Goal: Task Accomplishment & Management: Use online tool/utility

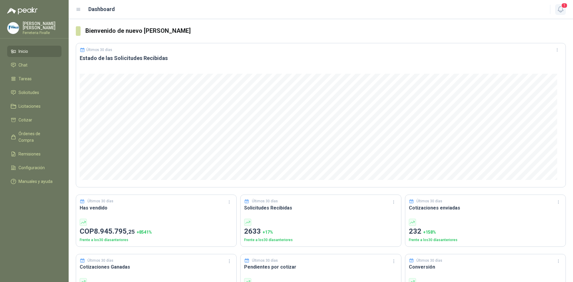
click at [559, 7] on icon "button" at bounding box center [560, 9] width 7 height 7
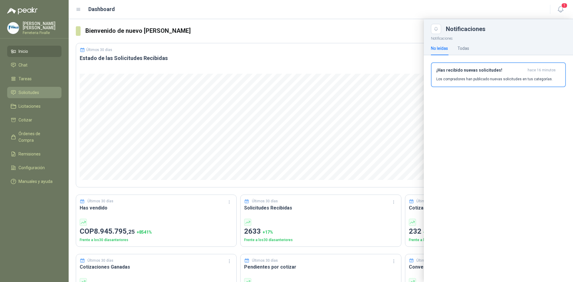
click at [36, 95] on span "Solicitudes" at bounding box center [28, 92] width 21 height 7
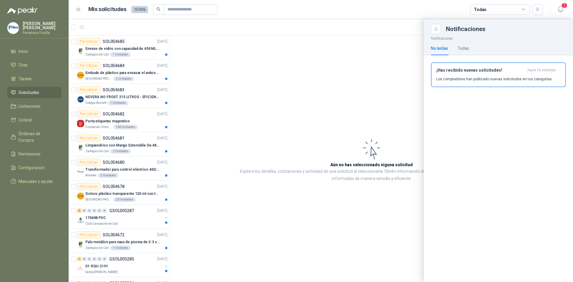
click at [424, 81] on div "¡Has recibido nuevas solicitudes! hace 16 minutos Los compradores han publicado…" at bounding box center [498, 77] width 149 height 44
click at [566, 9] on header "Mis solicitudes 15906 Todas 1" at bounding box center [321, 9] width 504 height 19
click at [373, 76] on div at bounding box center [321, 150] width 504 height 263
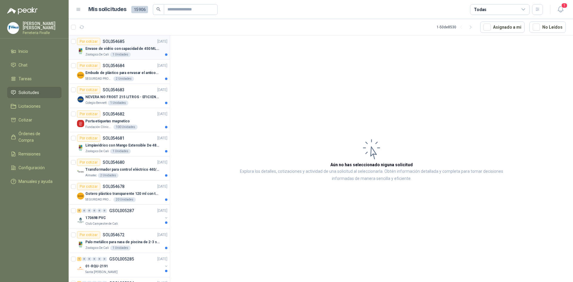
click at [136, 55] on div "Zoologico De Cali 1 Unidades" at bounding box center [126, 54] width 82 height 5
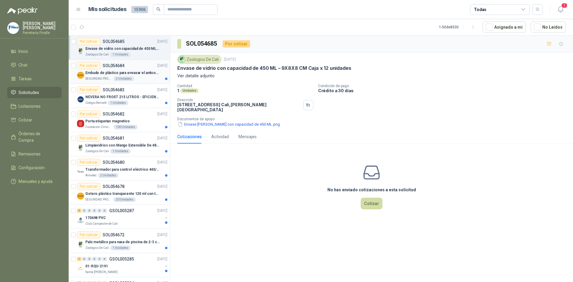
click at [138, 76] on div "Embudo de plástico para envasar el anticorrosivo / lubricante" at bounding box center [126, 72] width 82 height 7
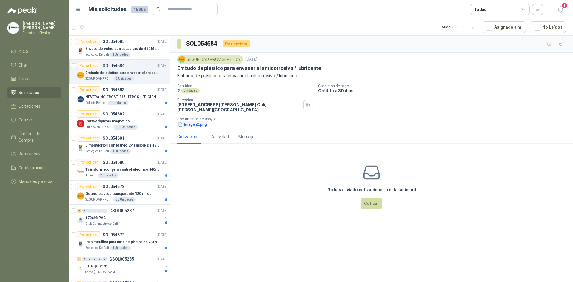
click at [192, 125] on button "Imagen2.png" at bounding box center [192, 124] width 30 height 6
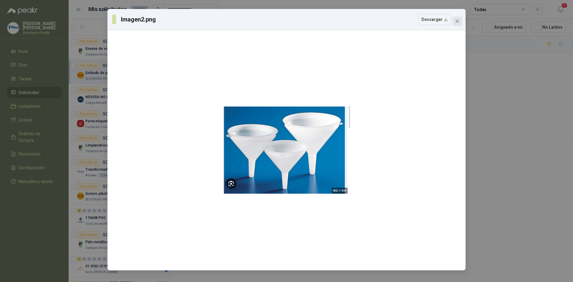
click at [458, 20] on icon "close" at bounding box center [457, 21] width 4 height 4
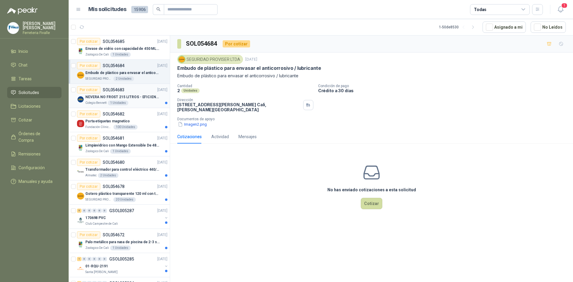
click at [133, 93] on div "Por cotizar SOL054683 [DATE]" at bounding box center [122, 89] width 90 height 7
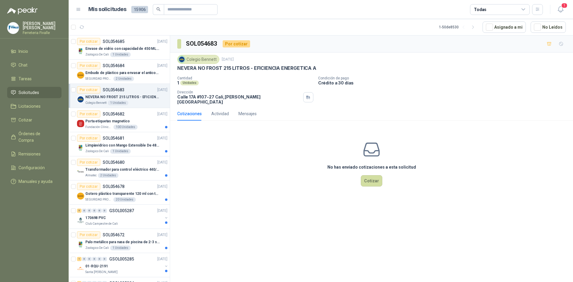
click at [313, 185] on div "No has enviado cotizaciones a esta solicitud Cotizar" at bounding box center [371, 163] width 403 height 76
click at [146, 126] on div "Fundación Clínica Shaio 100 Unidades" at bounding box center [126, 127] width 82 height 5
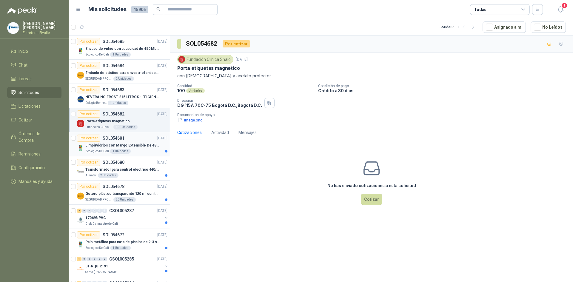
click at [139, 153] on div "Zoologico De Cali 1 Unidades" at bounding box center [126, 151] width 82 height 5
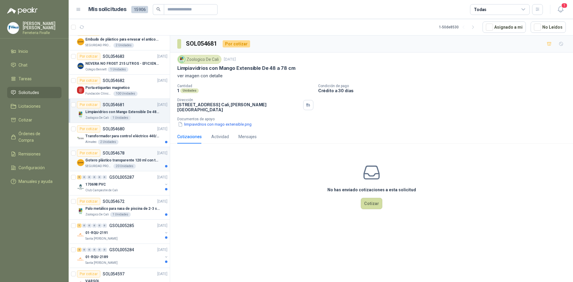
scroll to position [60, 0]
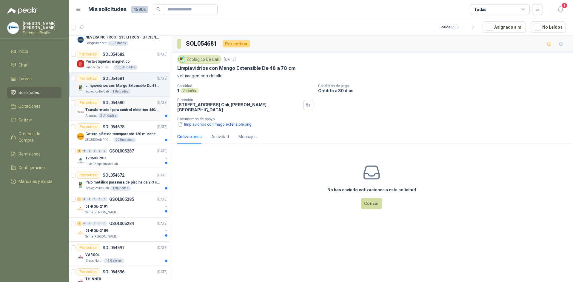
click at [145, 114] on div "Almatec 2 Unidades" at bounding box center [126, 115] width 82 height 5
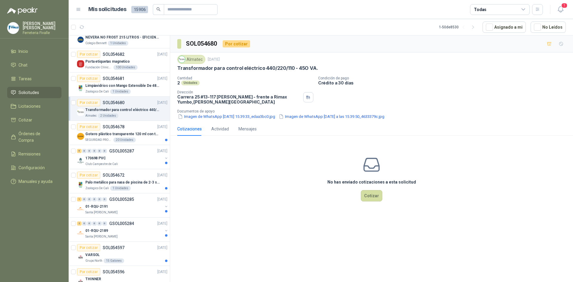
scroll to position [89, 0]
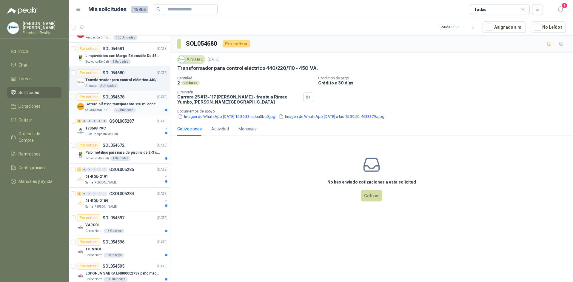
click at [145, 111] on div "SEGURIDAD PROVISER LTDA 20 Unidades" at bounding box center [126, 110] width 82 height 5
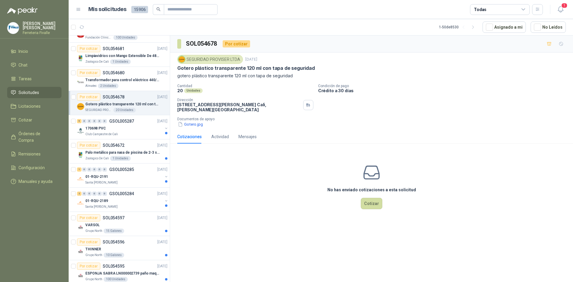
scroll to position [119, 0]
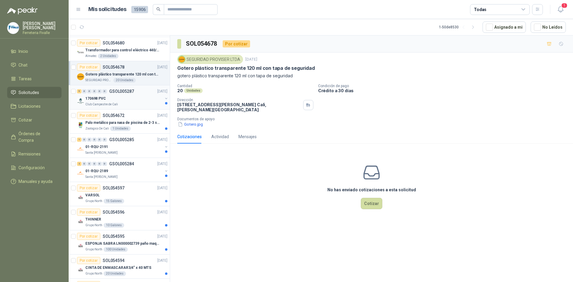
click at [145, 104] on div "Club Campestre de Cali" at bounding box center [123, 104] width 77 height 5
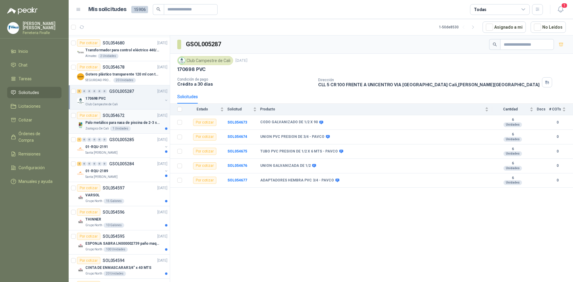
click at [139, 122] on p "Palo metálico para nasa de piscina de 2-3 sol.1115" at bounding box center [122, 123] width 74 height 6
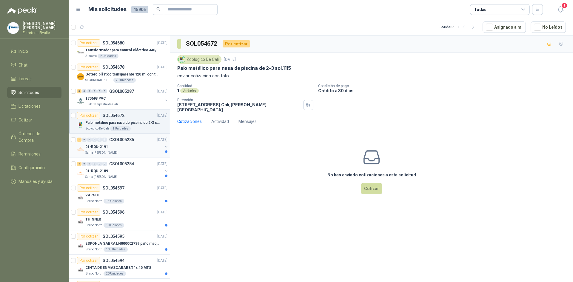
click at [142, 146] on div "01-RQU-2191" at bounding box center [123, 146] width 77 height 7
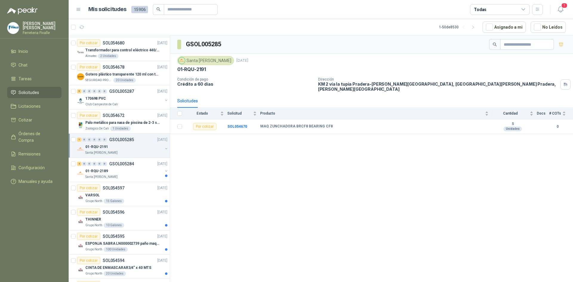
scroll to position [149, 0]
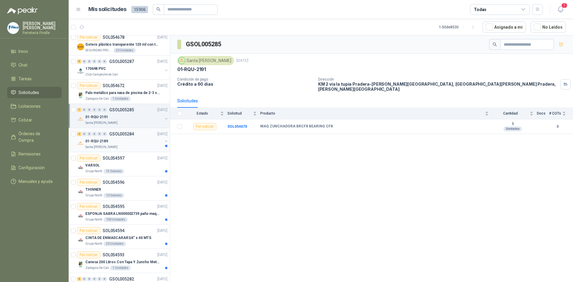
click at [136, 133] on div "2 0 0 0 0 0 GSOL005284 [DATE]" at bounding box center [123, 133] width 92 height 7
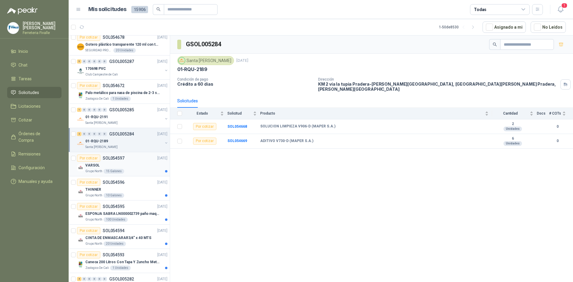
click at [140, 157] on div "Por cotizar SOL054597 [DATE]" at bounding box center [122, 157] width 90 height 7
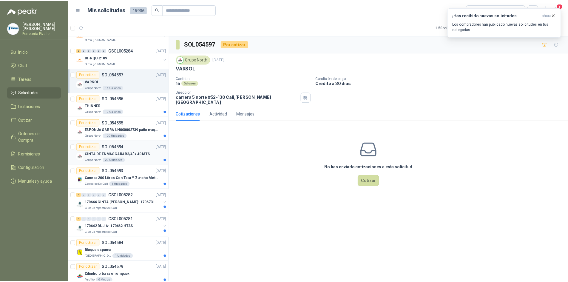
scroll to position [239, 0]
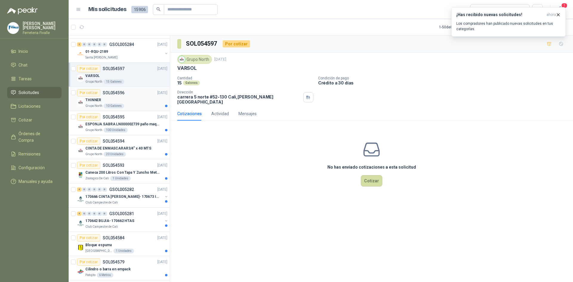
click at [146, 101] on div "THINNER" at bounding box center [126, 99] width 82 height 7
click at [559, 13] on icon "button" at bounding box center [557, 14] width 5 height 5
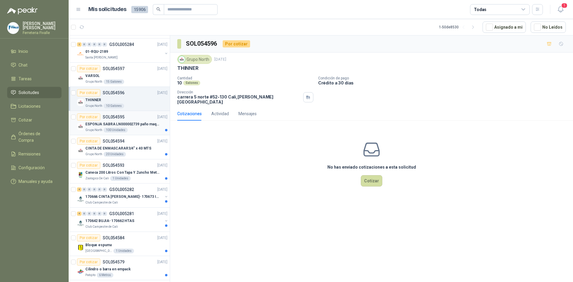
click at [138, 128] on div "Grupo North 100 Unidades" at bounding box center [126, 130] width 82 height 5
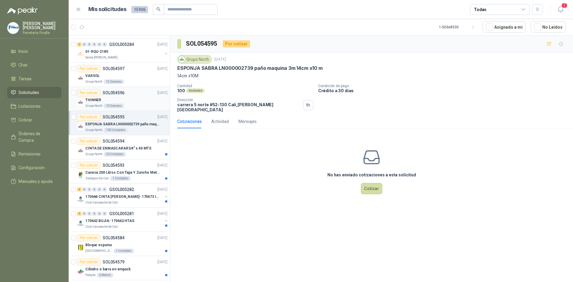
click at [133, 105] on div "Grupo North 10 Galones" at bounding box center [126, 105] width 82 height 5
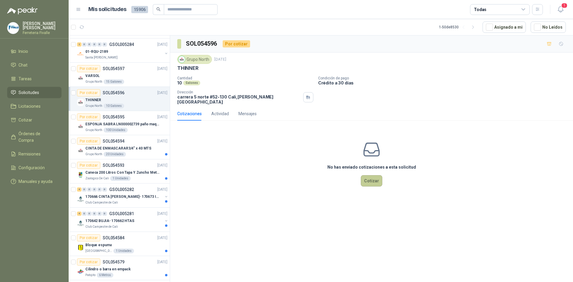
click at [375, 177] on button "Cotizar" at bounding box center [371, 180] width 21 height 11
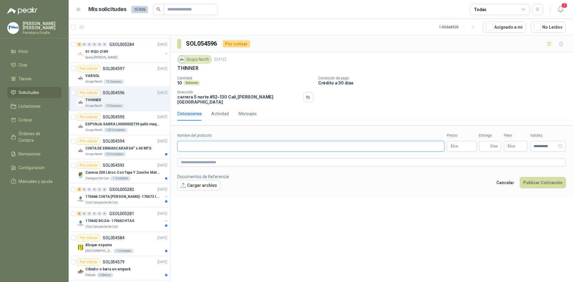
click at [243, 142] on input "Nombre del producto" at bounding box center [310, 146] width 267 height 11
type input "**********"
click at [465, 144] on body "[PERSON_NAME] Ferreteria [PERSON_NAME] Inicio Chat Tareas Solicitudes Licitacio…" at bounding box center [286, 141] width 573 height 282
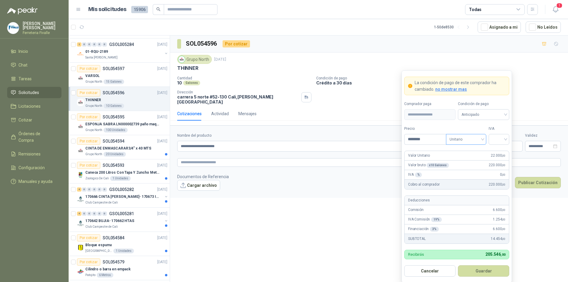
click at [479, 138] on span "Unitario" at bounding box center [465, 139] width 33 height 9
type input "********"
click at [470, 151] on div "Unitario" at bounding box center [466, 152] width 31 height 7
click at [501, 139] on input "search" at bounding box center [498, 138] width 13 height 9
click at [499, 149] on div "19%" at bounding box center [498, 152] width 11 height 7
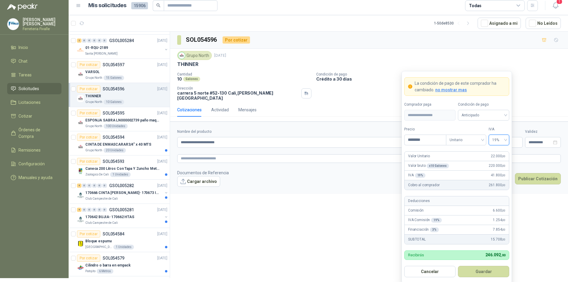
scroll to position [5, 0]
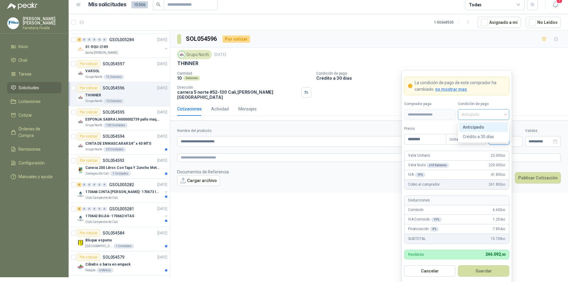
click at [506, 114] on div "Anticipado" at bounding box center [483, 114] width 51 height 11
click at [490, 126] on div "Anticipado" at bounding box center [484, 127] width 42 height 7
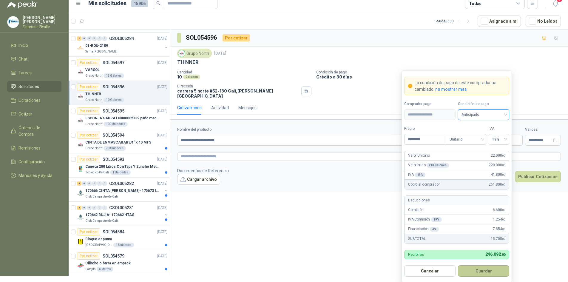
click at [475, 274] on button "Guardar" at bounding box center [483, 270] width 51 height 11
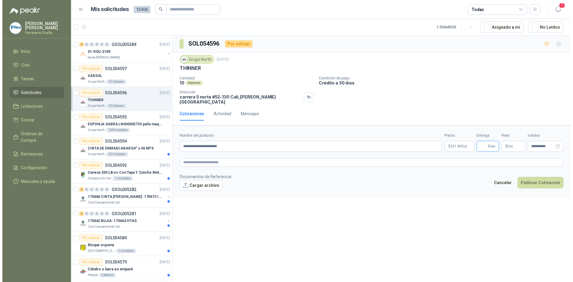
scroll to position [0, 0]
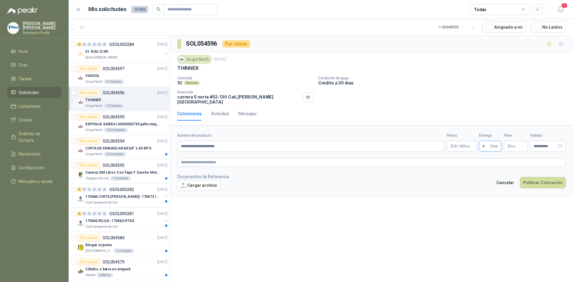
type input "*"
click at [513, 145] on span ",00" at bounding box center [513, 146] width 4 height 3
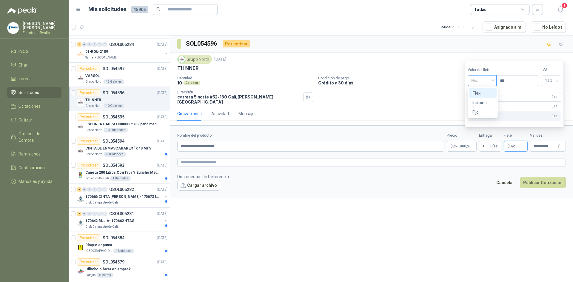
click at [492, 80] on span "Flex" at bounding box center [482, 80] width 22 height 9
click at [480, 103] on div "Incluido" at bounding box center [482, 102] width 21 height 7
click at [437, 222] on div "**********" at bounding box center [371, 159] width 403 height 248
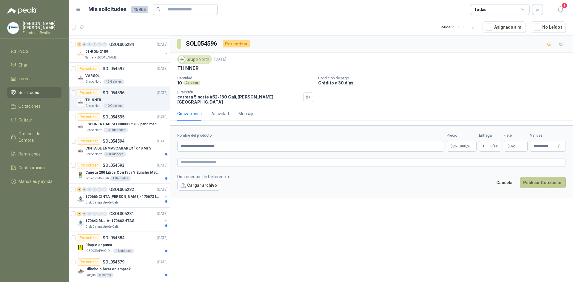
click at [548, 177] on button "Publicar Cotización" at bounding box center [543, 182] width 46 height 11
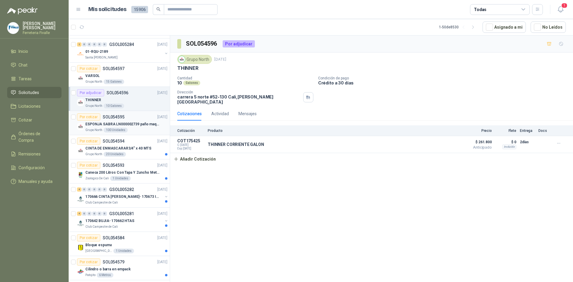
click at [128, 122] on p "ESPONJA SABRA LN000002739 paño maquina 3m 14cm x10 m" at bounding box center [122, 124] width 74 height 6
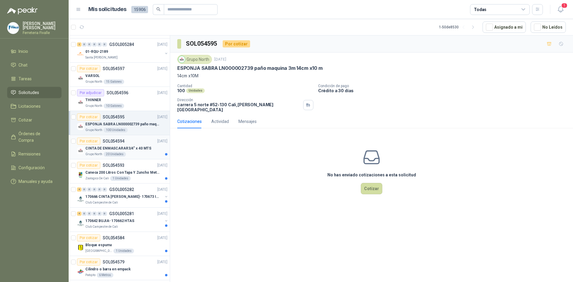
click at [129, 148] on p "CINTA DE ENMASCARAR3/4" x 40 MTS" at bounding box center [118, 149] width 66 height 6
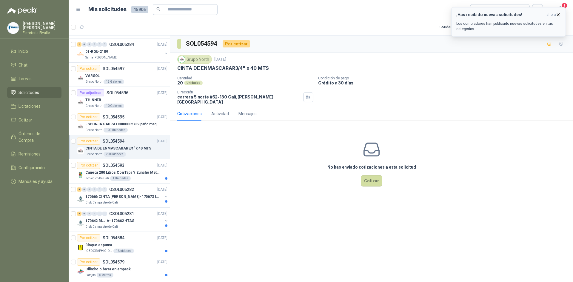
click at [559, 14] on icon "button" at bounding box center [557, 14] width 5 height 5
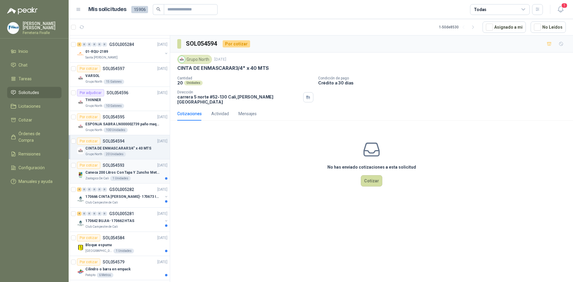
click at [152, 175] on div "Caneca 200 Litros Con Tapa Y Zuncho Metalico" at bounding box center [126, 172] width 82 height 7
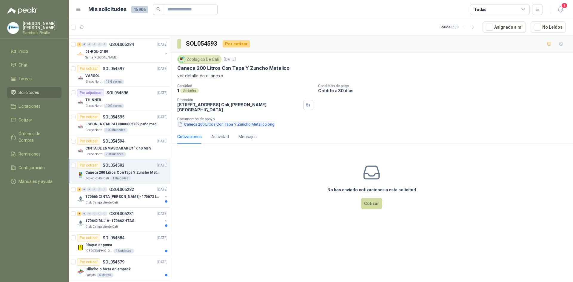
click at [260, 121] on button "Caneca 200 Litros Con Tapa Y Zuncho Metalico.png" at bounding box center [226, 124] width 98 height 6
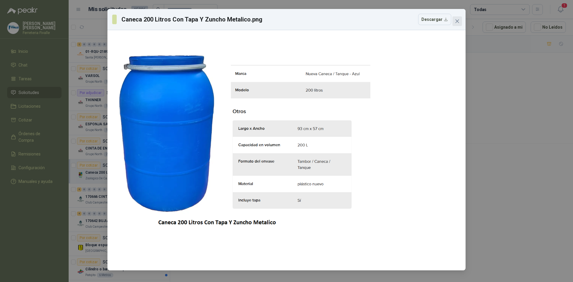
click at [456, 20] on icon "close" at bounding box center [457, 21] width 4 height 4
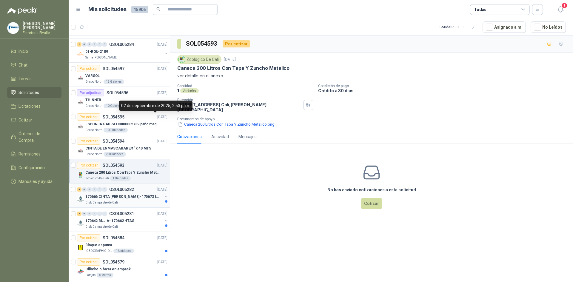
click at [141, 195] on p "170666 CINTA [PERSON_NAME]- 170673 IMPERMEABILI" at bounding box center [122, 197] width 74 height 6
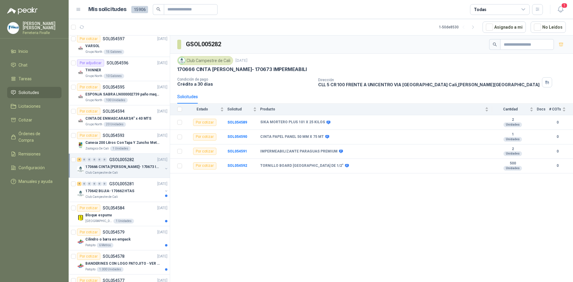
scroll to position [298, 0]
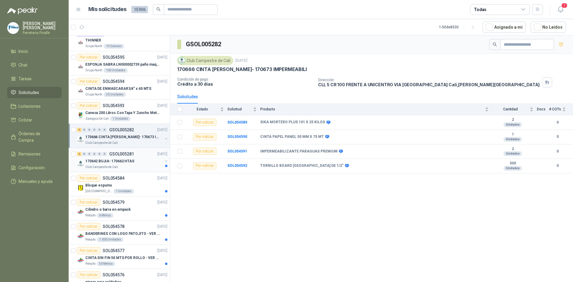
click at [133, 160] on div "170642 BUJIA- 170662 HTAS" at bounding box center [123, 160] width 77 height 7
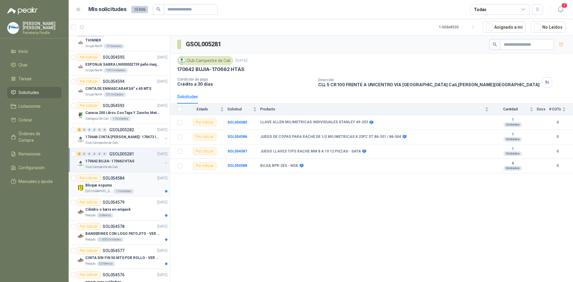
click at [140, 188] on div "Bloque espuma" at bounding box center [126, 185] width 82 height 7
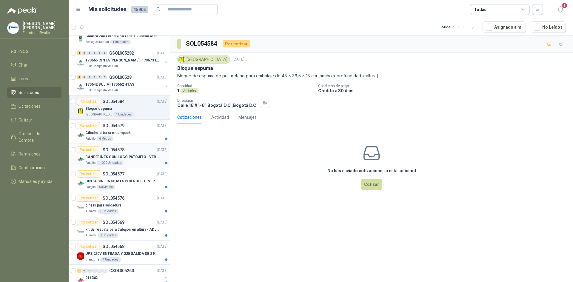
scroll to position [388, 0]
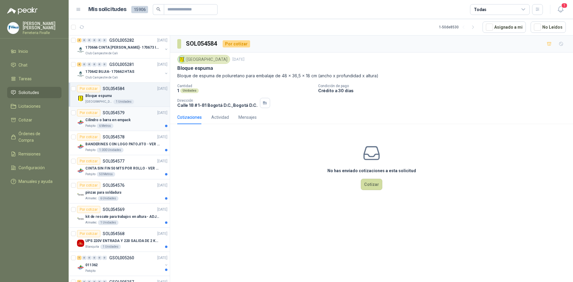
click at [128, 125] on div "Patojito 6 Metros" at bounding box center [126, 125] width 82 height 5
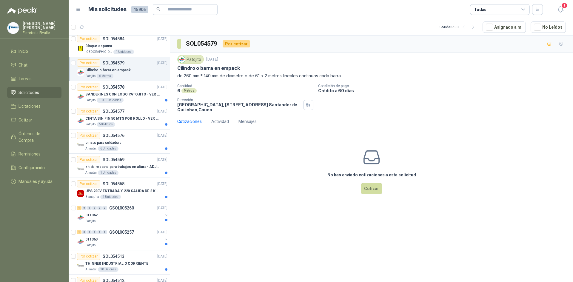
scroll to position [447, 0]
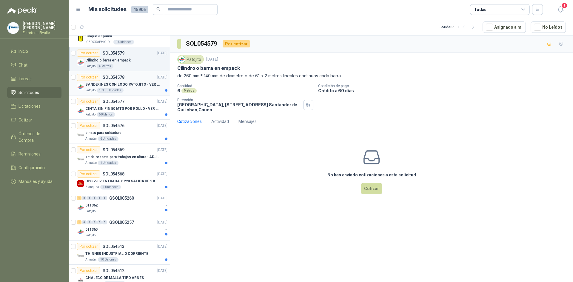
click at [133, 92] on div "Patojito 1.000 Unidades" at bounding box center [126, 90] width 82 height 5
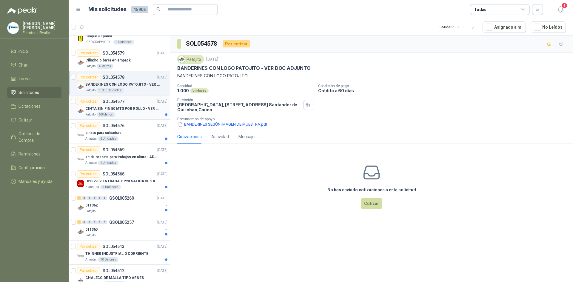
click at [140, 114] on div "Patojito 50 Metros" at bounding box center [126, 114] width 82 height 5
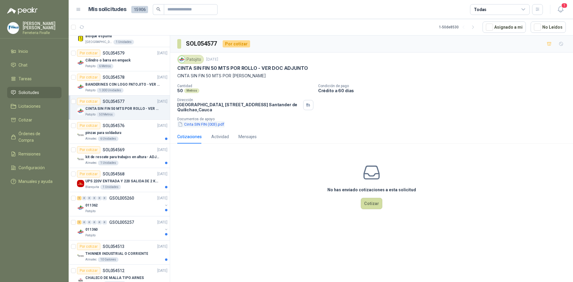
click at [200, 123] on button "Cinta SIN FIN (003).pdf" at bounding box center [200, 124] width 47 height 6
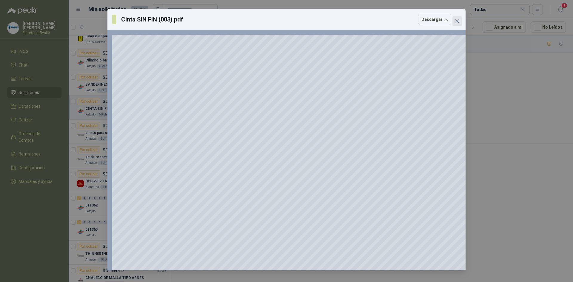
click at [455, 20] on icon "close" at bounding box center [457, 21] width 5 height 5
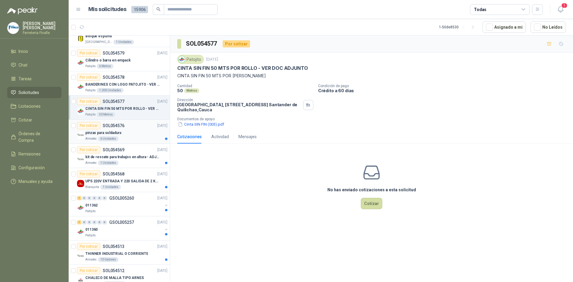
click at [134, 137] on div "Almatec 6 Unidades" at bounding box center [126, 138] width 82 height 5
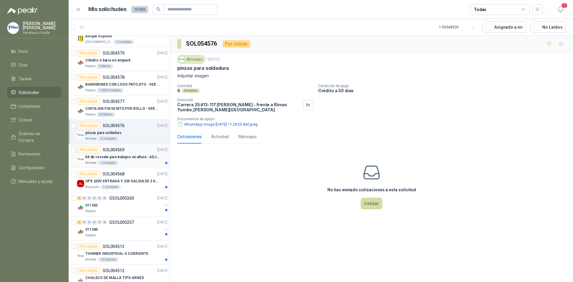
click at [151, 160] on div "Almatec 1 Unidades" at bounding box center [126, 162] width 82 height 5
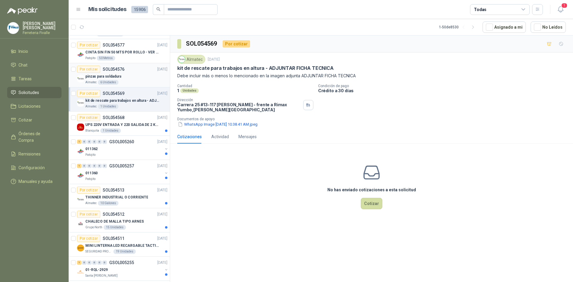
scroll to position [507, 0]
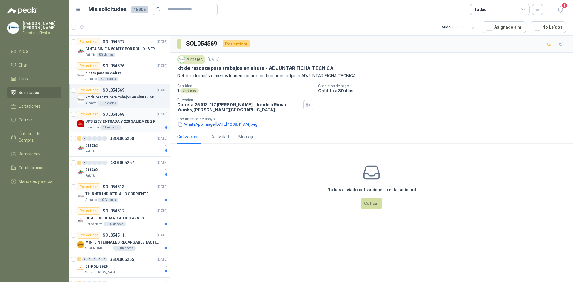
click at [126, 128] on div "Blanquita 1 Unidades" at bounding box center [126, 127] width 82 height 5
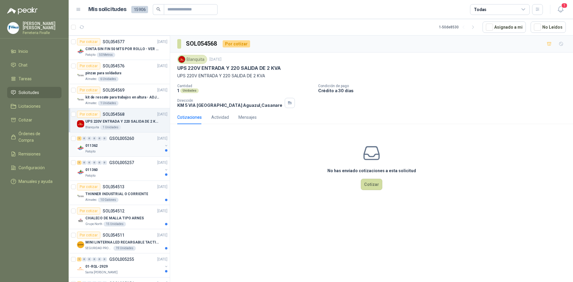
click at [133, 149] on div "011362" at bounding box center [123, 145] width 77 height 7
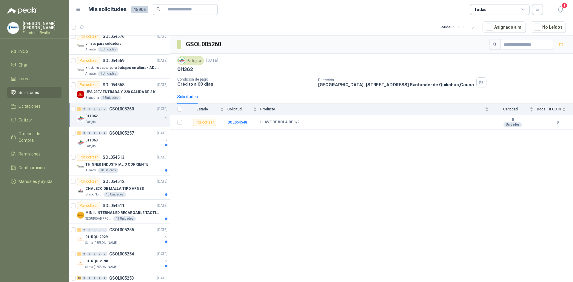
scroll to position [567, 0]
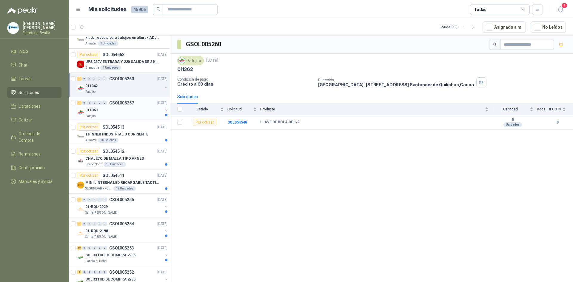
click at [136, 112] on div "011360" at bounding box center [123, 109] width 77 height 7
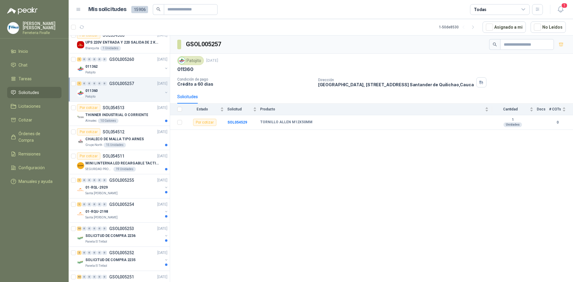
scroll to position [596, 0]
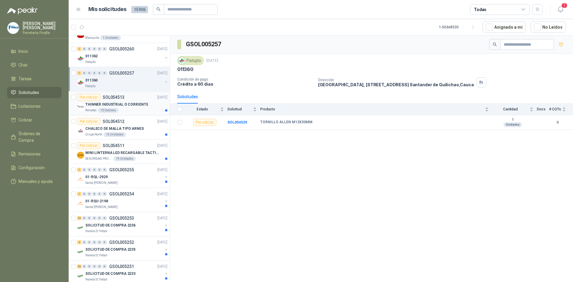
click at [137, 108] on div "Almatec 10 Galones" at bounding box center [126, 110] width 82 height 5
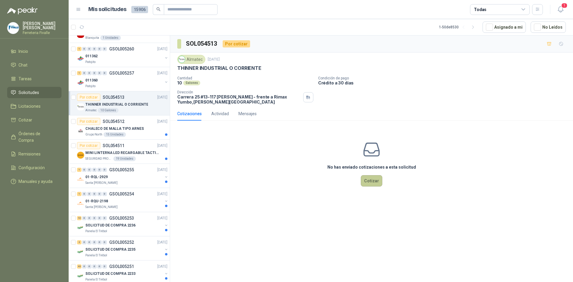
click at [371, 183] on button "Cotizar" at bounding box center [371, 180] width 21 height 11
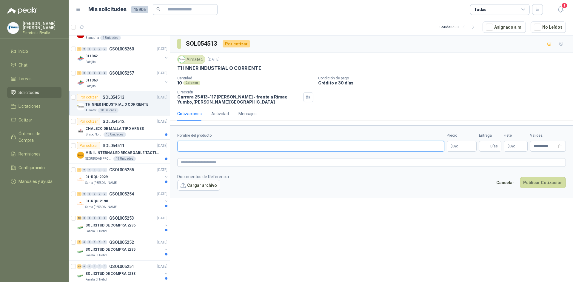
click at [299, 145] on input "Nombre del producto" at bounding box center [310, 146] width 267 height 11
type input "**********"
click at [460, 149] on body "[PERSON_NAME] Ferreteria [PERSON_NAME] Inicio Chat Tareas Solicitudes Licitacio…" at bounding box center [286, 141] width 573 height 282
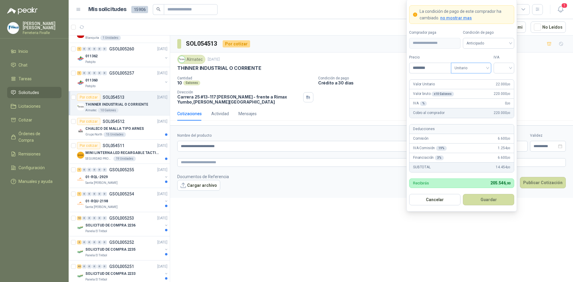
click at [485, 66] on span "Unitario" at bounding box center [470, 68] width 33 height 9
type input "********"
click at [470, 81] on div "Unitario" at bounding box center [470, 80] width 31 height 7
click at [482, 67] on span "Unitario" at bounding box center [470, 68] width 33 height 9
click at [473, 91] on div "Unitario con IVA" at bounding box center [470, 89] width 31 height 7
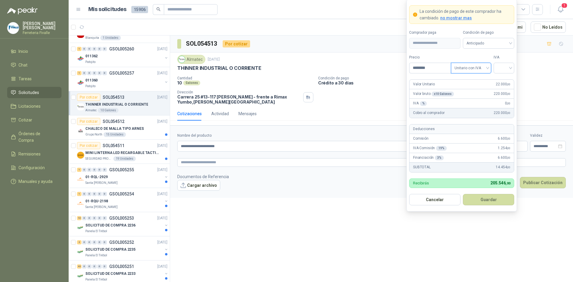
click at [484, 67] on span "Unitario con IVA" at bounding box center [470, 68] width 33 height 9
click at [477, 78] on div "Unitario" at bounding box center [470, 80] width 31 height 7
click at [500, 66] on input "search" at bounding box center [503, 67] width 13 height 9
click at [503, 80] on div "19%" at bounding box center [503, 80] width 11 height 7
click at [492, 202] on button "Guardar" at bounding box center [488, 199] width 51 height 11
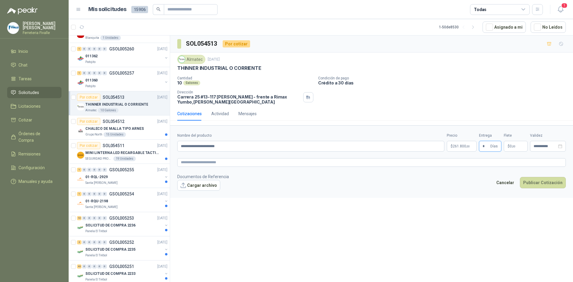
type input "*"
click at [511, 146] on span "0 ,00" at bounding box center [512, 146] width 6 height 4
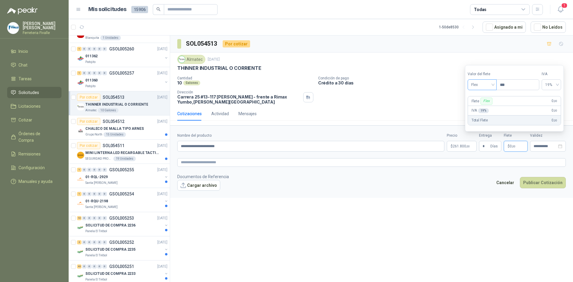
click at [491, 84] on span "Flex" at bounding box center [482, 84] width 22 height 9
click at [479, 108] on div "Incluido" at bounding box center [482, 106] width 21 height 7
click at [476, 175] on footer "Documentos de Referencia Cargar archivo Cancelar Publicar Cotización" at bounding box center [371, 181] width 388 height 17
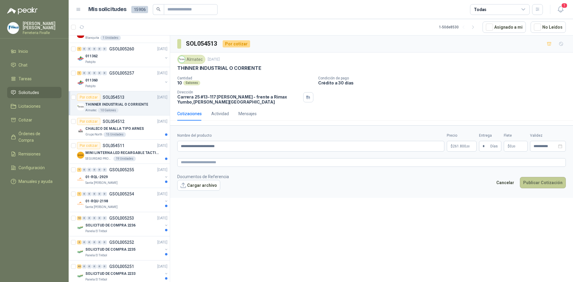
click at [543, 180] on button "Publicar Cotización" at bounding box center [543, 182] width 46 height 11
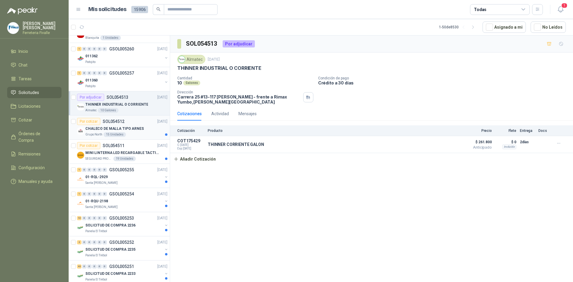
click at [139, 126] on p "CHALECO DE MALLA TIPO ARNES" at bounding box center [114, 129] width 58 height 6
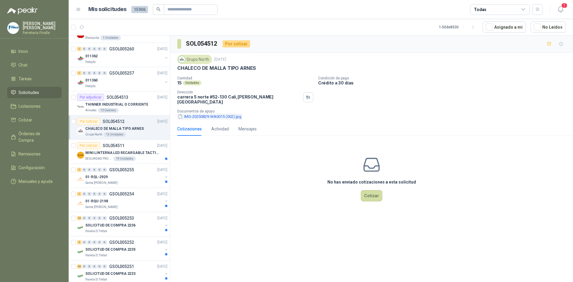
click at [231, 113] on button "IMG-20250829-WA0015 (002).jpg" at bounding box center [209, 116] width 65 height 6
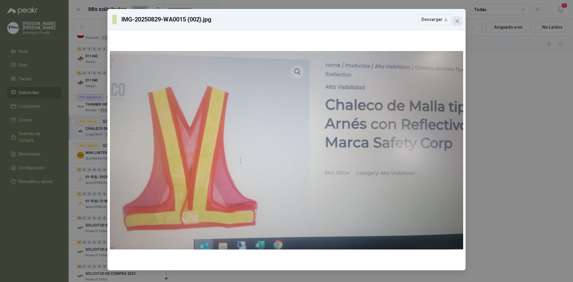
click at [458, 21] on icon "close" at bounding box center [457, 21] width 5 height 5
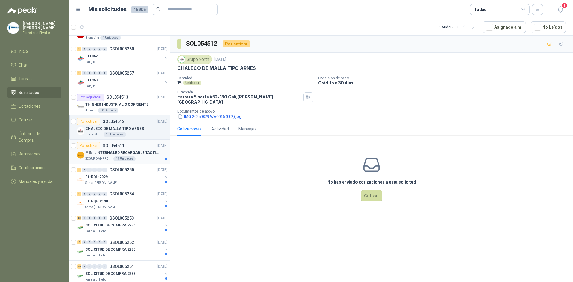
click at [118, 157] on div "19 Unidades" at bounding box center [124, 158] width 22 height 5
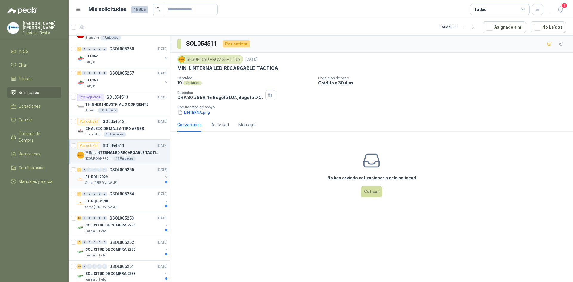
click at [129, 185] on div "Santa [PERSON_NAME]" at bounding box center [123, 182] width 77 height 5
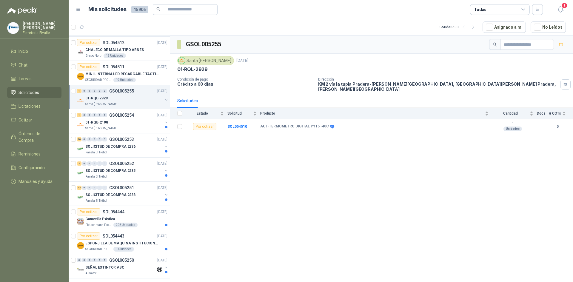
scroll to position [686, 0]
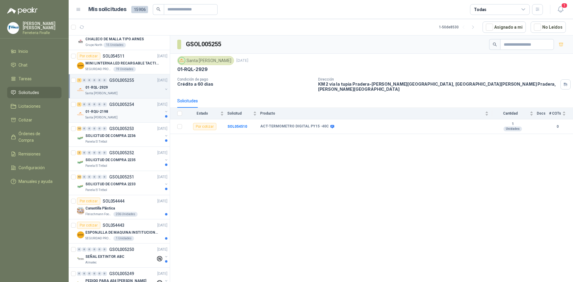
click at [151, 111] on div "01-RQU-2198" at bounding box center [123, 111] width 77 height 7
click at [152, 140] on div "Panela El Trébol" at bounding box center [123, 141] width 77 height 5
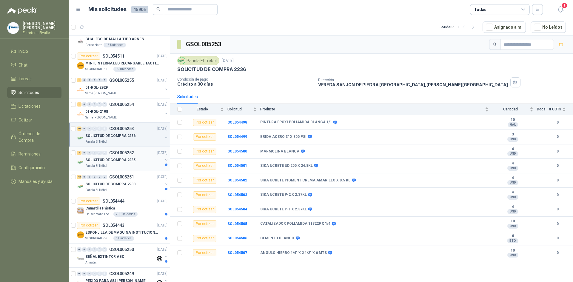
click at [125, 161] on p "SOLICITUD DE COMPRA 2235" at bounding box center [110, 160] width 50 height 6
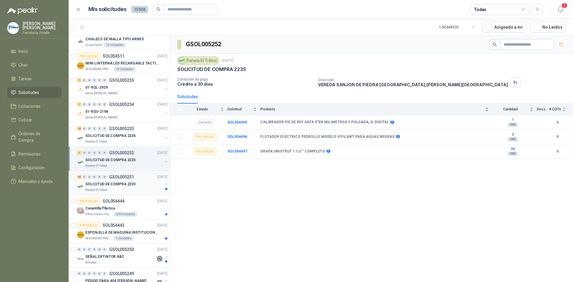
click at [118, 181] on div "SOLICITUD DE COMPRA 2233" at bounding box center [123, 183] width 77 height 7
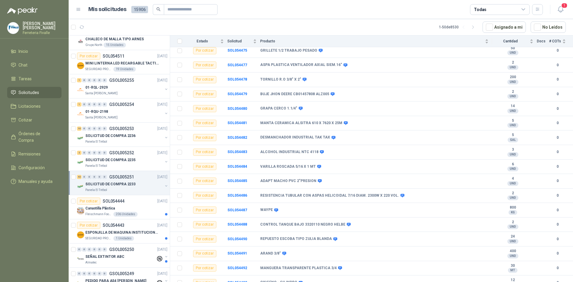
scroll to position [469, 0]
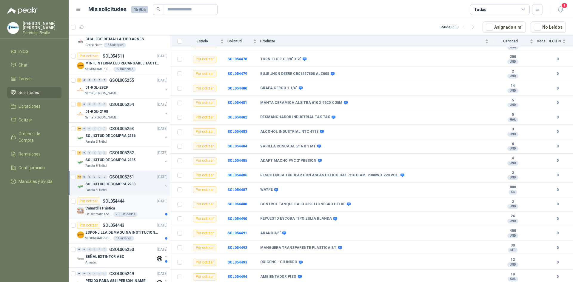
click at [144, 208] on div "Canastilla Plástica" at bounding box center [126, 208] width 82 height 7
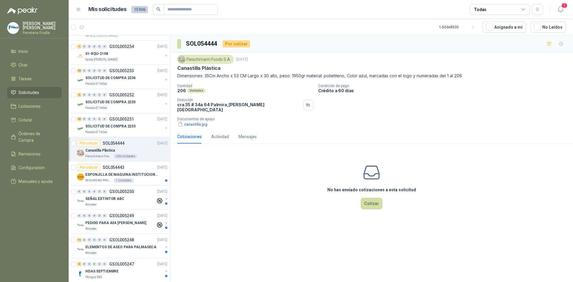
scroll to position [746, 0]
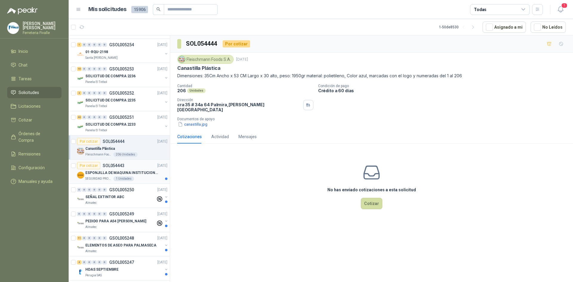
click at [129, 180] on div "1 Unidades" at bounding box center [123, 178] width 21 height 5
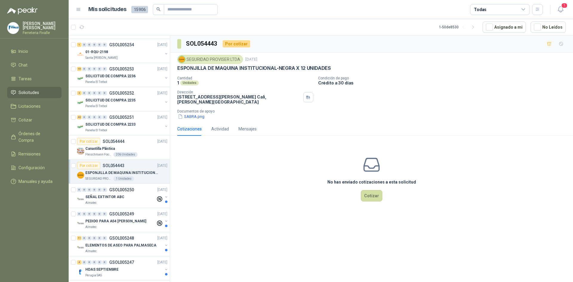
scroll to position [775, 0]
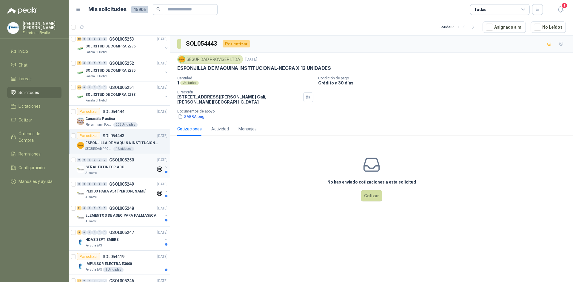
click at [134, 164] on div "SEÑAL EXTINTOR ABC" at bounding box center [120, 166] width 70 height 7
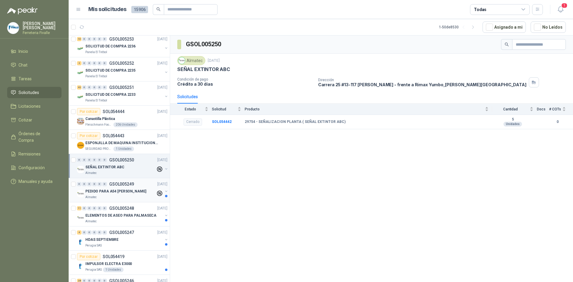
click at [139, 186] on div "0 0 0 0 0 0 GSOL005249 [DATE]" at bounding box center [123, 183] width 92 height 7
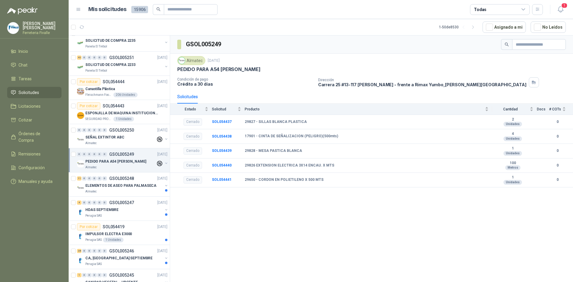
scroll to position [835, 0]
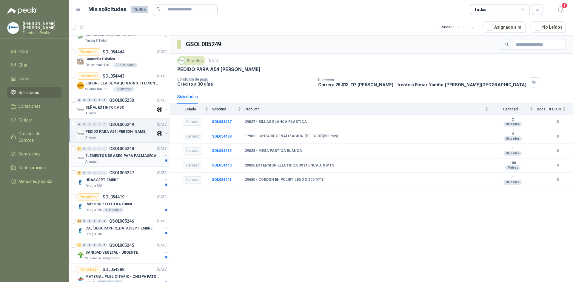
click at [141, 158] on p "ELEMENTOS DE ASEO PARA PALMASECA" at bounding box center [120, 156] width 71 height 6
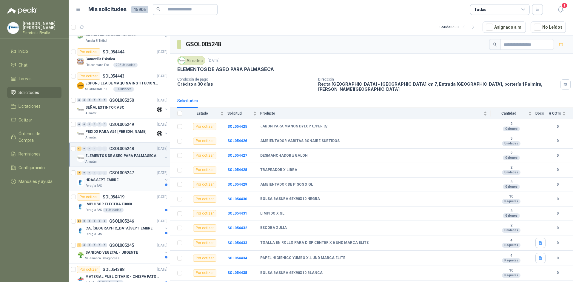
click at [136, 181] on div "HDAS SEPTIEMBRE" at bounding box center [123, 179] width 77 height 7
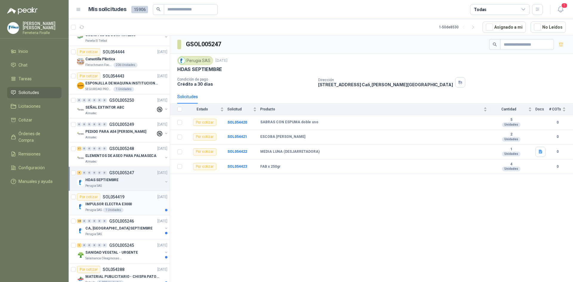
click at [123, 203] on p "IMPULSOR ELECTRA E3000" at bounding box center [108, 204] width 47 height 6
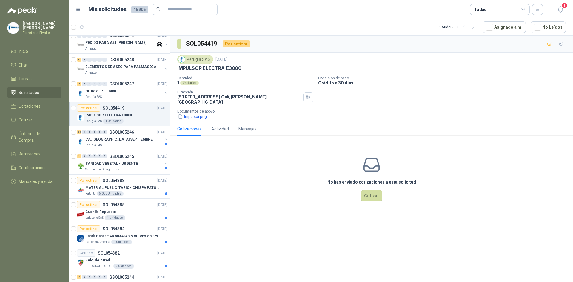
scroll to position [954, 0]
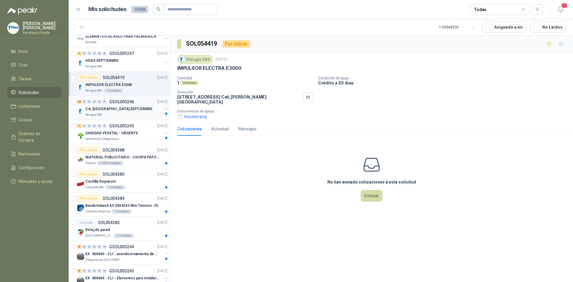
click at [126, 111] on div "CA, [GEOGRAPHIC_DATA] SEPTIEMBRE" at bounding box center [123, 108] width 77 height 7
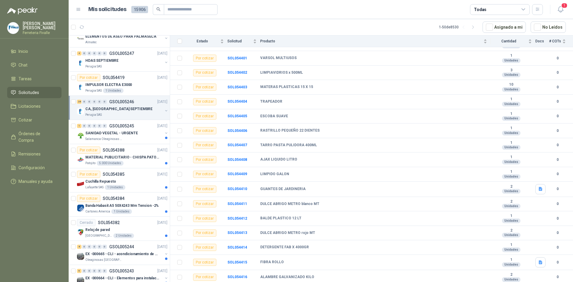
scroll to position [239, 0]
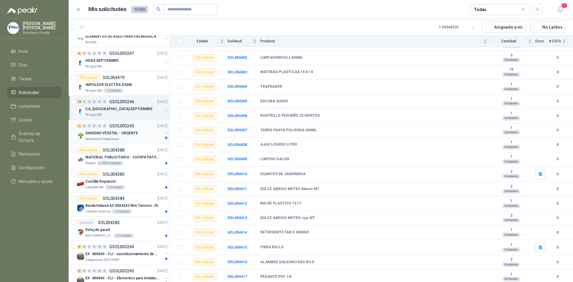
click at [118, 132] on p "SANIDAD VEGETAL - URGENTE" at bounding box center [111, 133] width 52 height 6
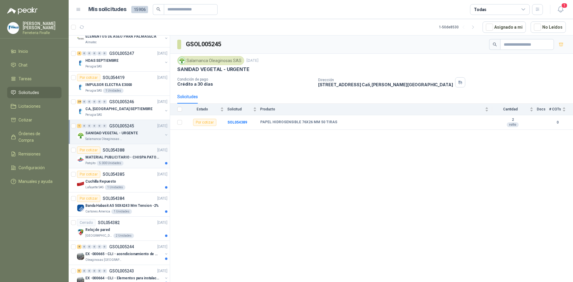
click at [135, 159] on p "MATERIAL PUBLICITARIO - CHISPA PATOJITO VER ADJUNTO" at bounding box center [122, 157] width 74 height 6
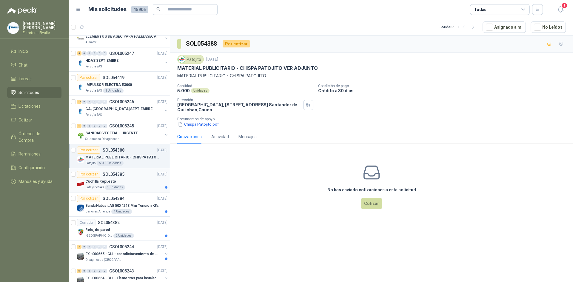
click at [136, 180] on div "Cuchilla Repuesto" at bounding box center [126, 181] width 82 height 7
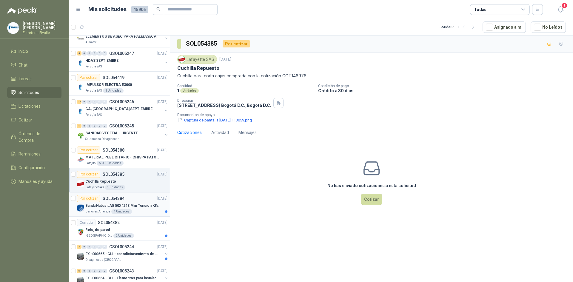
click at [136, 205] on p "Banda Habasit A5 50X4243 Mm Tension -2%" at bounding box center [121, 206] width 73 height 6
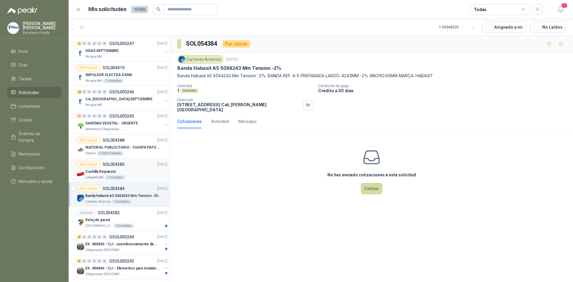
scroll to position [973, 0]
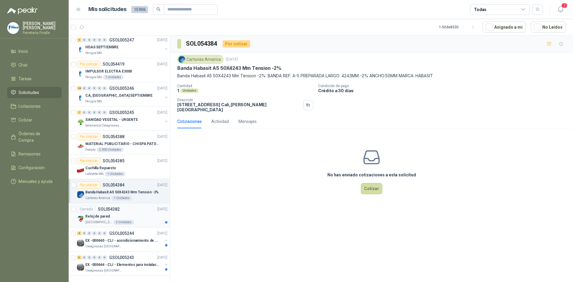
click at [135, 205] on div "Cerrado SOL054382 [DATE]" at bounding box center [122, 208] width 90 height 7
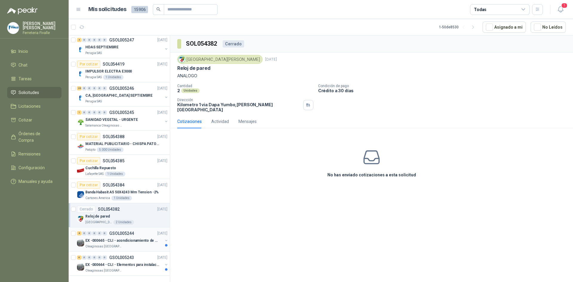
click at [136, 238] on p "EX -000665 - CLI - acondicionamiento de caja para" at bounding box center [122, 241] width 74 height 6
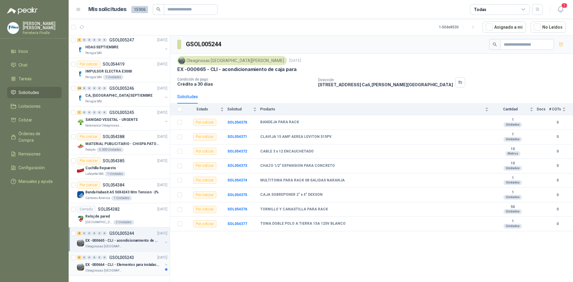
click at [139, 268] on div "Oleaginosas [GEOGRAPHIC_DATA][PERSON_NAME]" at bounding box center [123, 270] width 77 height 5
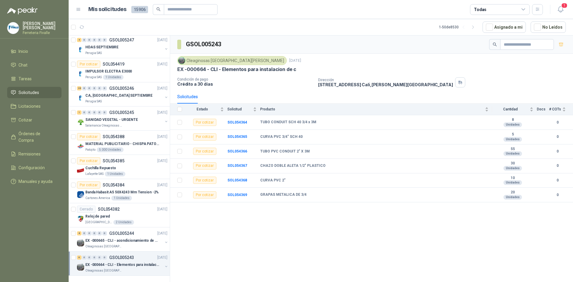
click at [305, 229] on div "GSOL005243 Oleaginosas San [PERSON_NAME] [DATE] EX -000664 - CLI - Elementos pa…" at bounding box center [371, 159] width 403 height 248
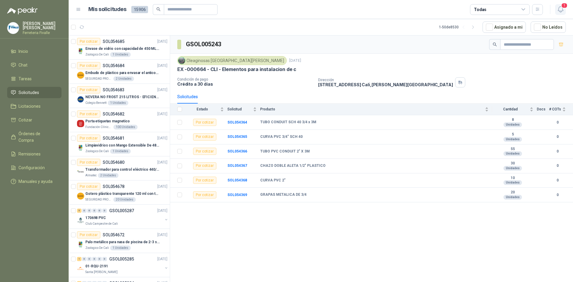
click at [557, 7] on icon "button" at bounding box center [560, 9] width 7 height 7
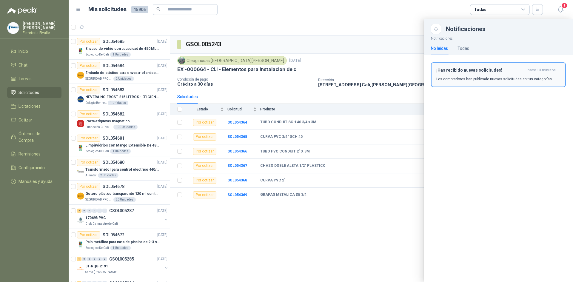
click at [487, 80] on p "Los compradores han publicado nuevas solicitudes en tus categorías." at bounding box center [494, 78] width 116 height 5
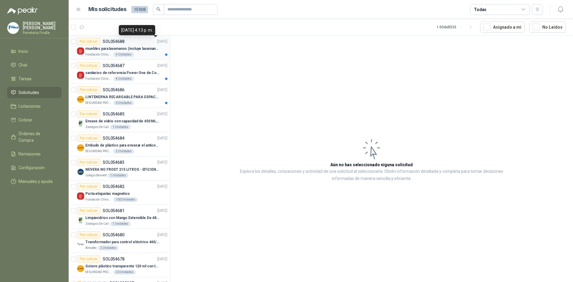
click at [151, 46] on p "muebles para lavamanos (incluye lavamanos)" at bounding box center [122, 49] width 74 height 6
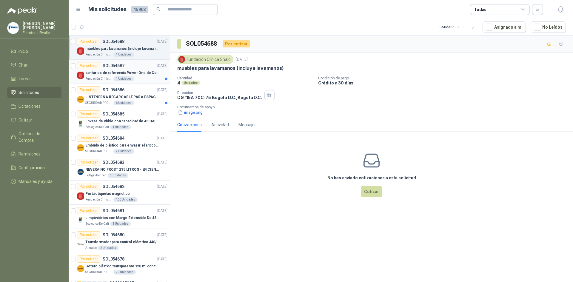
click at [132, 69] on div "Por cotizar SOL054687 02/09/25" at bounding box center [122, 65] width 90 height 7
click at [190, 114] on button "image.png" at bounding box center [190, 112] width 26 height 6
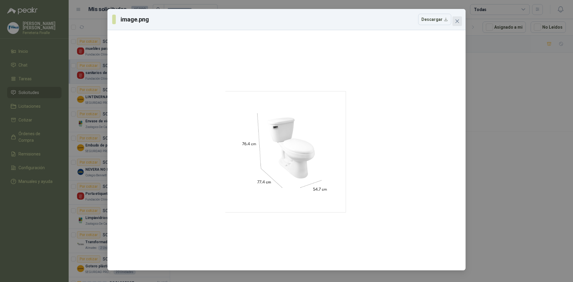
click at [461, 21] on span "Close" at bounding box center [457, 21] width 10 height 5
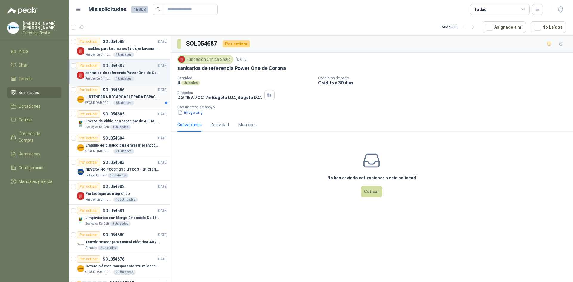
click at [133, 97] on p "LINTENERNA RECARGABLE PARA ESPACIOS ABIERTOS 100-120MTS" at bounding box center [122, 97] width 74 height 6
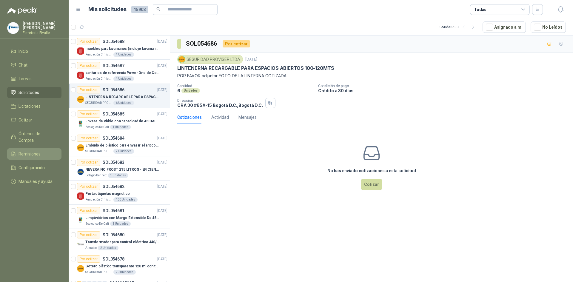
click at [26, 151] on span "Remisiones" at bounding box center [29, 154] width 22 height 7
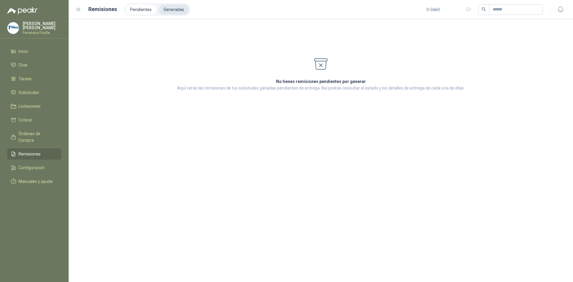
click at [174, 9] on li "Generadas" at bounding box center [174, 9] width 30 height 10
